Goal: Check status: Check status

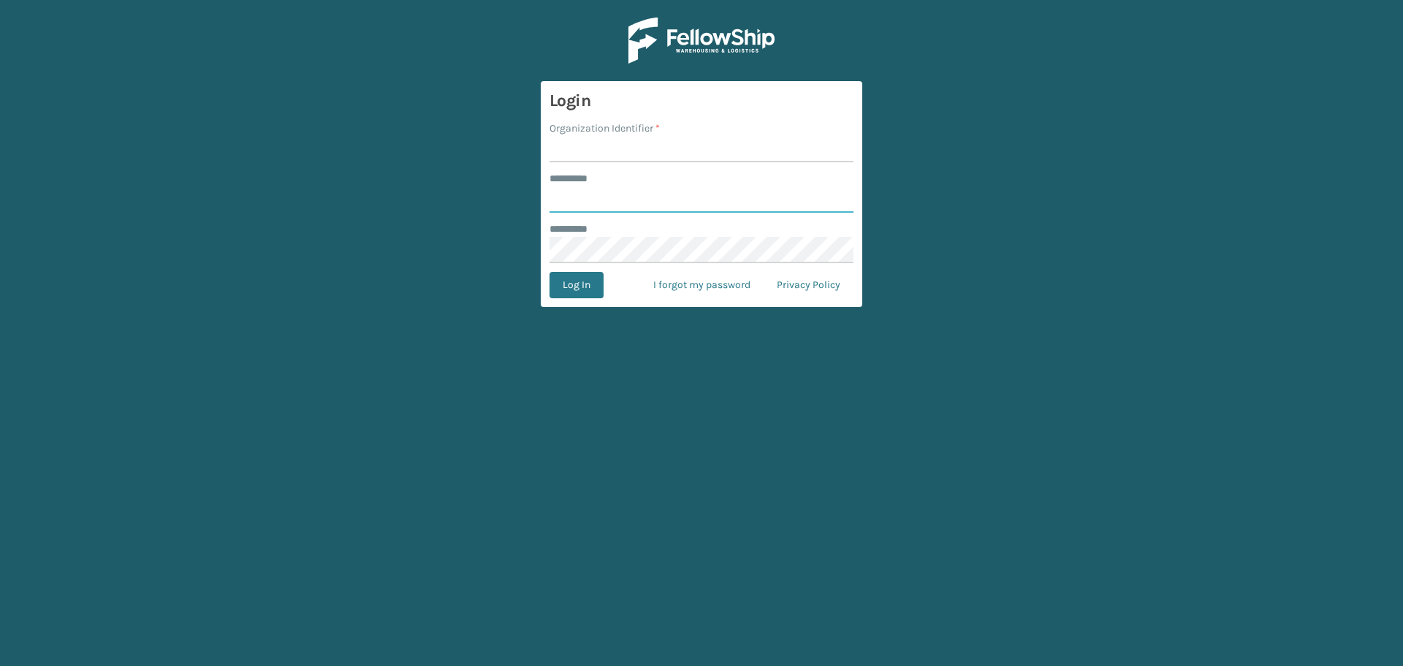
type input "*******"
click at [593, 147] on input "Organization Identifier *" at bounding box center [701, 149] width 304 height 26
type input "[GEOGRAPHIC_DATA]"
click at [584, 280] on button "Log In" at bounding box center [576, 285] width 54 height 26
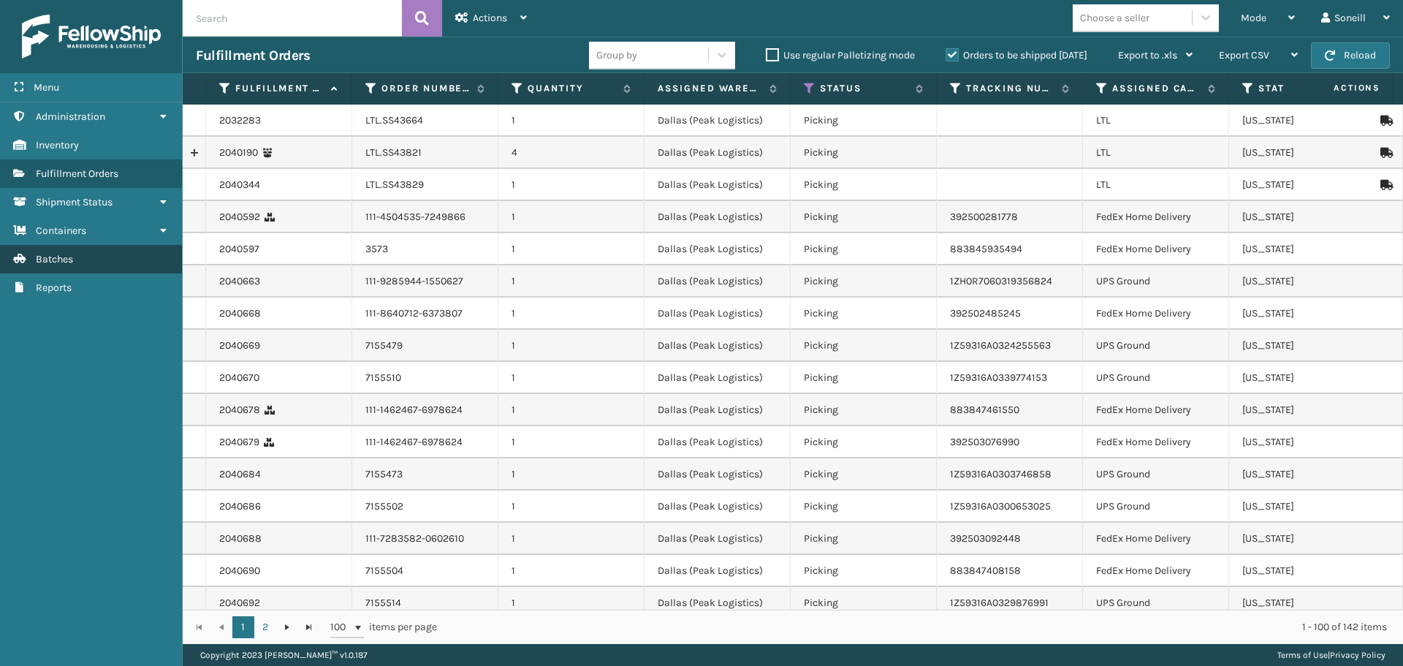
click at [114, 266] on link "Batches" at bounding box center [91, 259] width 182 height 28
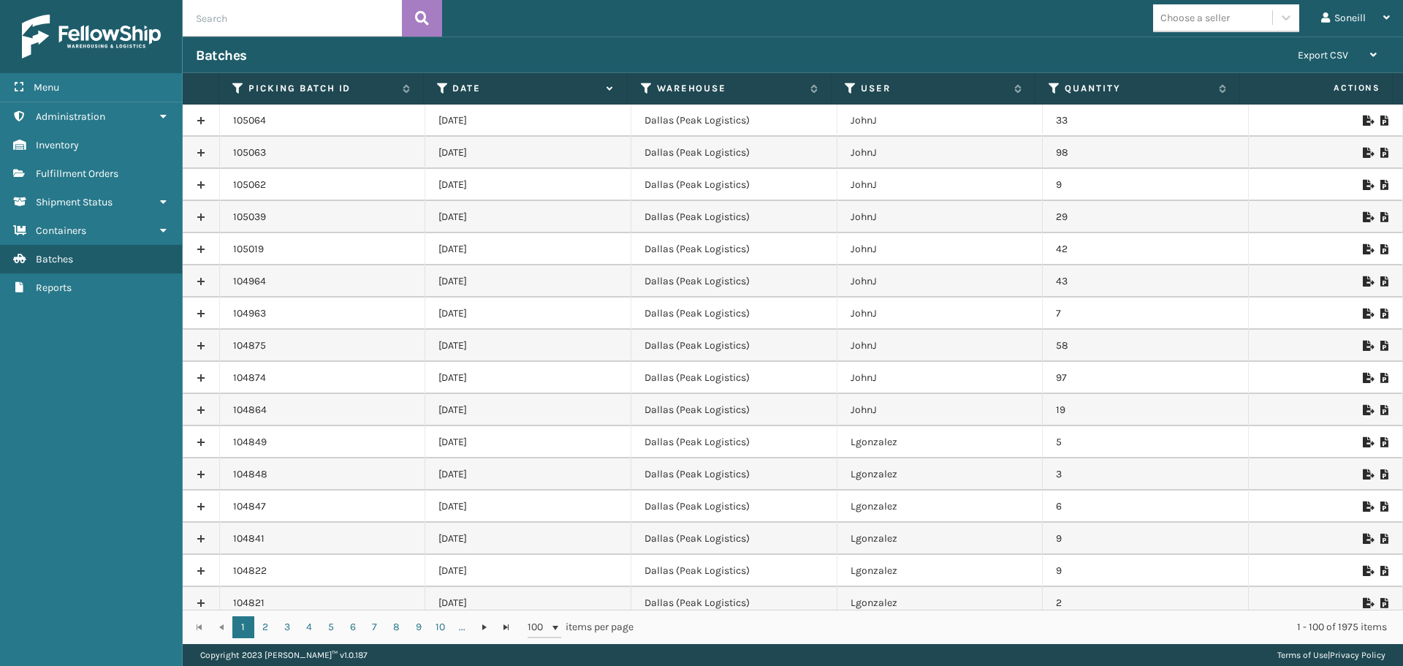
drag, startPoint x: 463, startPoint y: 120, endPoint x: 514, endPoint y: 192, distance: 88.2
click at [572, 187] on td "[DATE]" at bounding box center [528, 185] width 206 height 32
